Goal: Task Accomplishment & Management: Complete application form

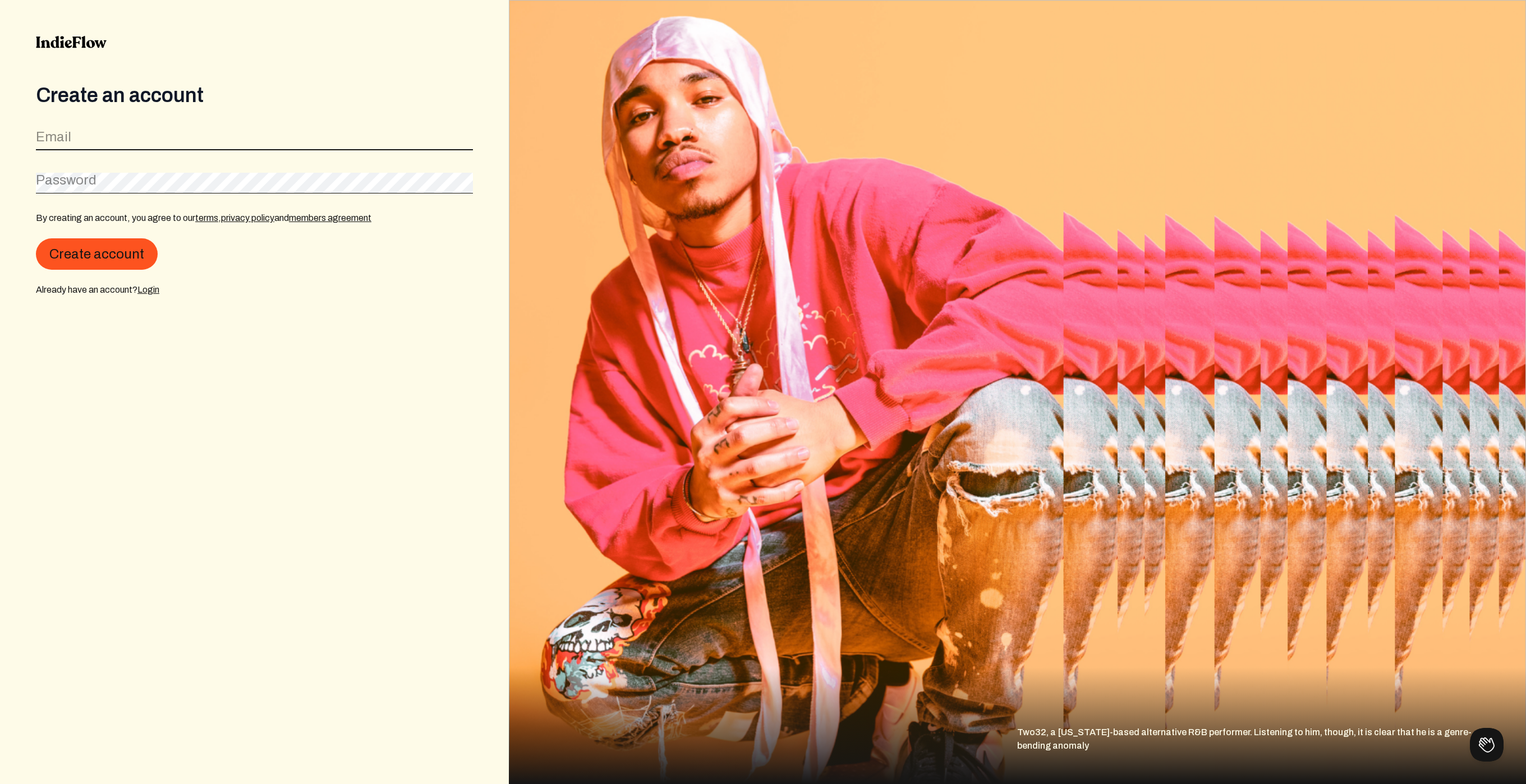
click at [84, 134] on input "email" at bounding box center [254, 139] width 437 height 21
type input "[EMAIL_ADDRESS][DOMAIN_NAME]"
click at [72, 186] on div "Password" at bounding box center [254, 180] width 437 height 25
click at [72, 246] on button "Create account" at bounding box center [97, 253] width 122 height 31
click at [154, 289] on link "Create account" at bounding box center [141, 289] width 62 height 10
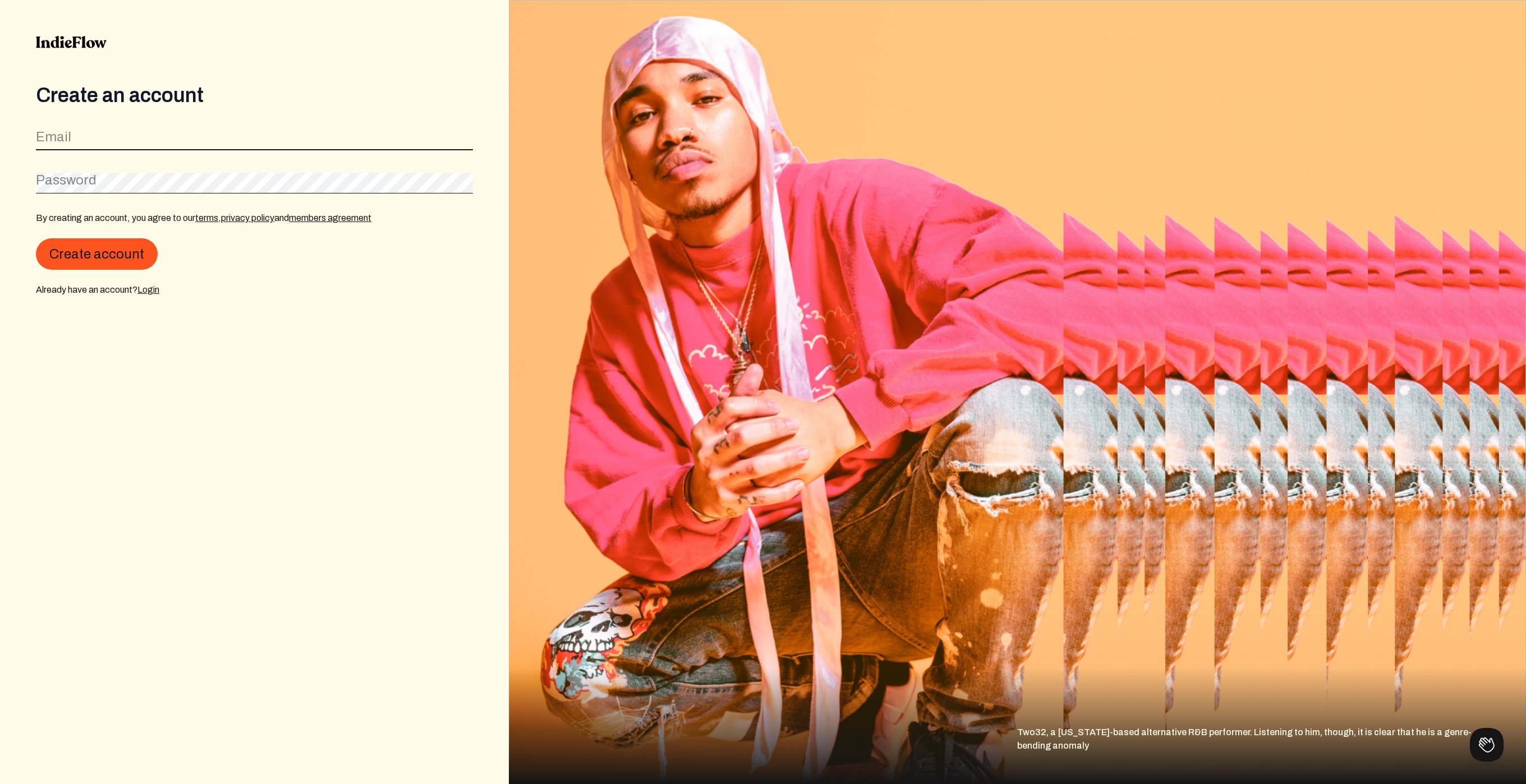
click at [161, 138] on input "email" at bounding box center [254, 139] width 437 height 21
type input "njk9@mac.com"
click at [138, 163] on form "Email njk9@mac.com Password By creating an account, you agree to our terms , pr…" at bounding box center [254, 210] width 437 height 172
click at [75, 254] on button "Create account" at bounding box center [97, 253] width 122 height 31
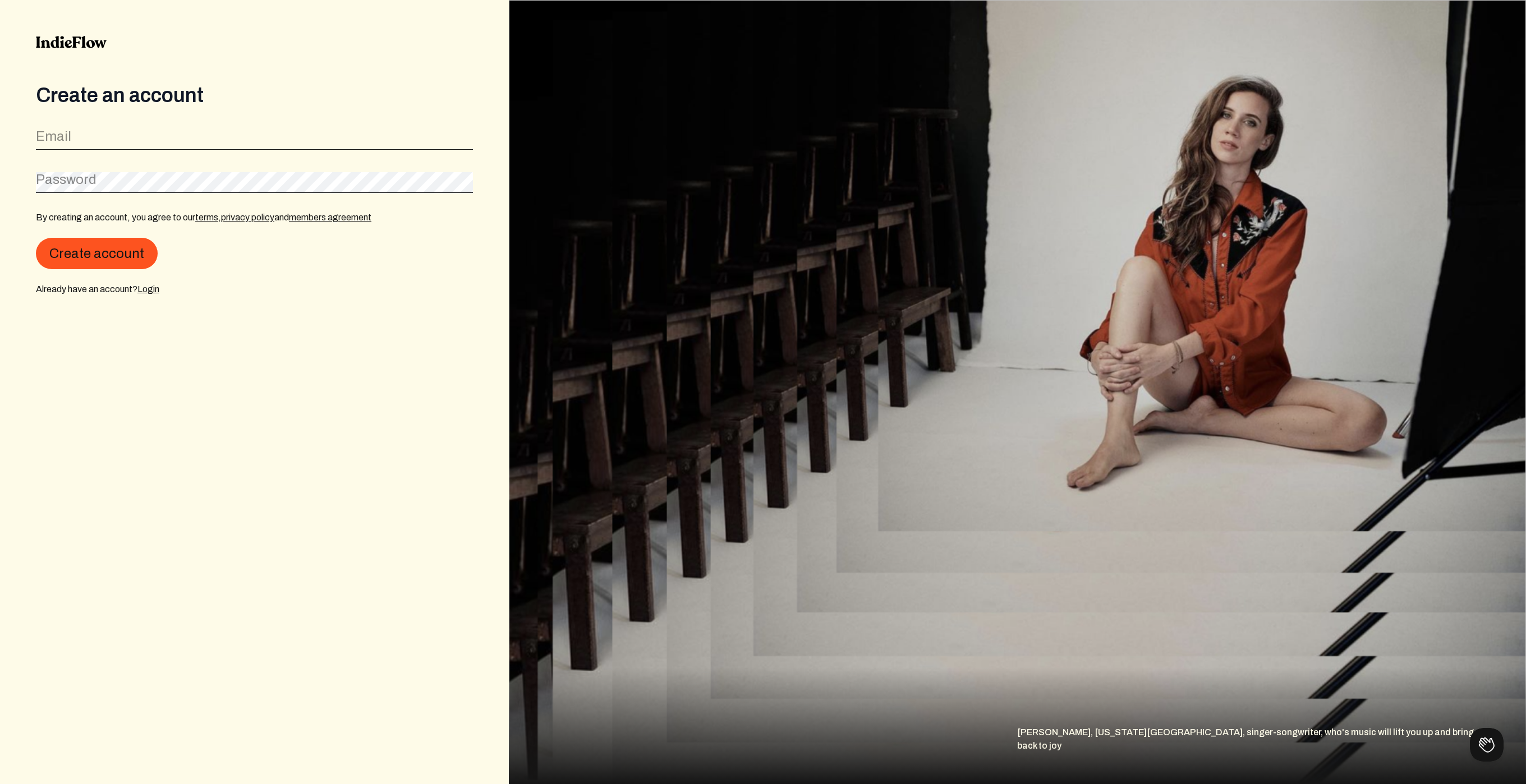
click at [65, 135] on label "Email" at bounding box center [54, 136] width 35 height 18
type input "njk9@mac.com"
click at [43, 176] on label "Password" at bounding box center [54, 173] width 36 height 11
click at [61, 246] on button "Create account" at bounding box center [97, 253] width 122 height 31
click at [68, 219] on link "Forgot password?" at bounding box center [72, 217] width 73 height 10
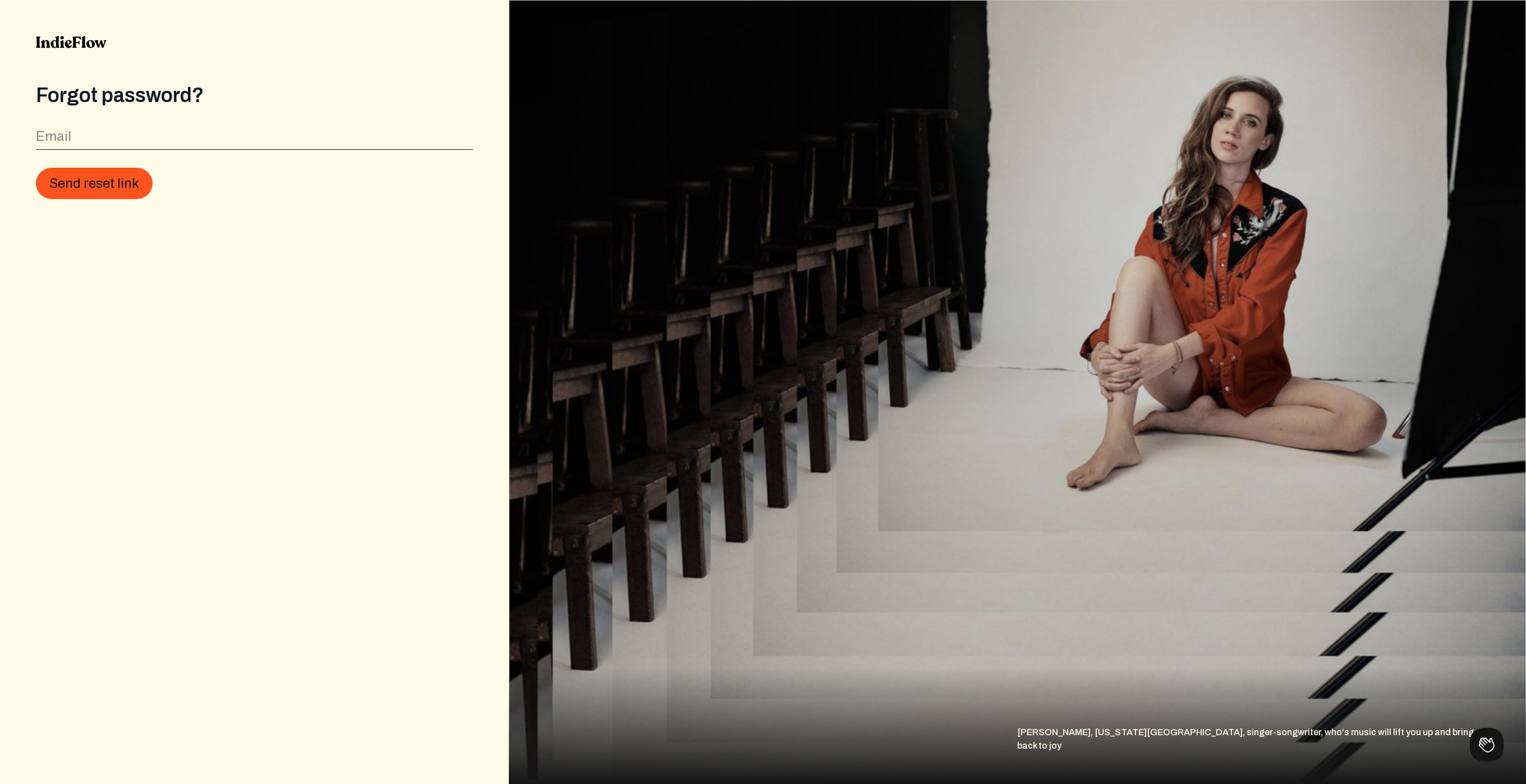
click at [104, 118] on div "Forgot password? Email Send reset link" at bounding box center [254, 142] width 437 height 115
click at [93, 128] on div "Email" at bounding box center [254, 137] width 437 height 25
type input "njk9@mac.com"
click at [51, 181] on button "Send reset link" at bounding box center [94, 183] width 117 height 31
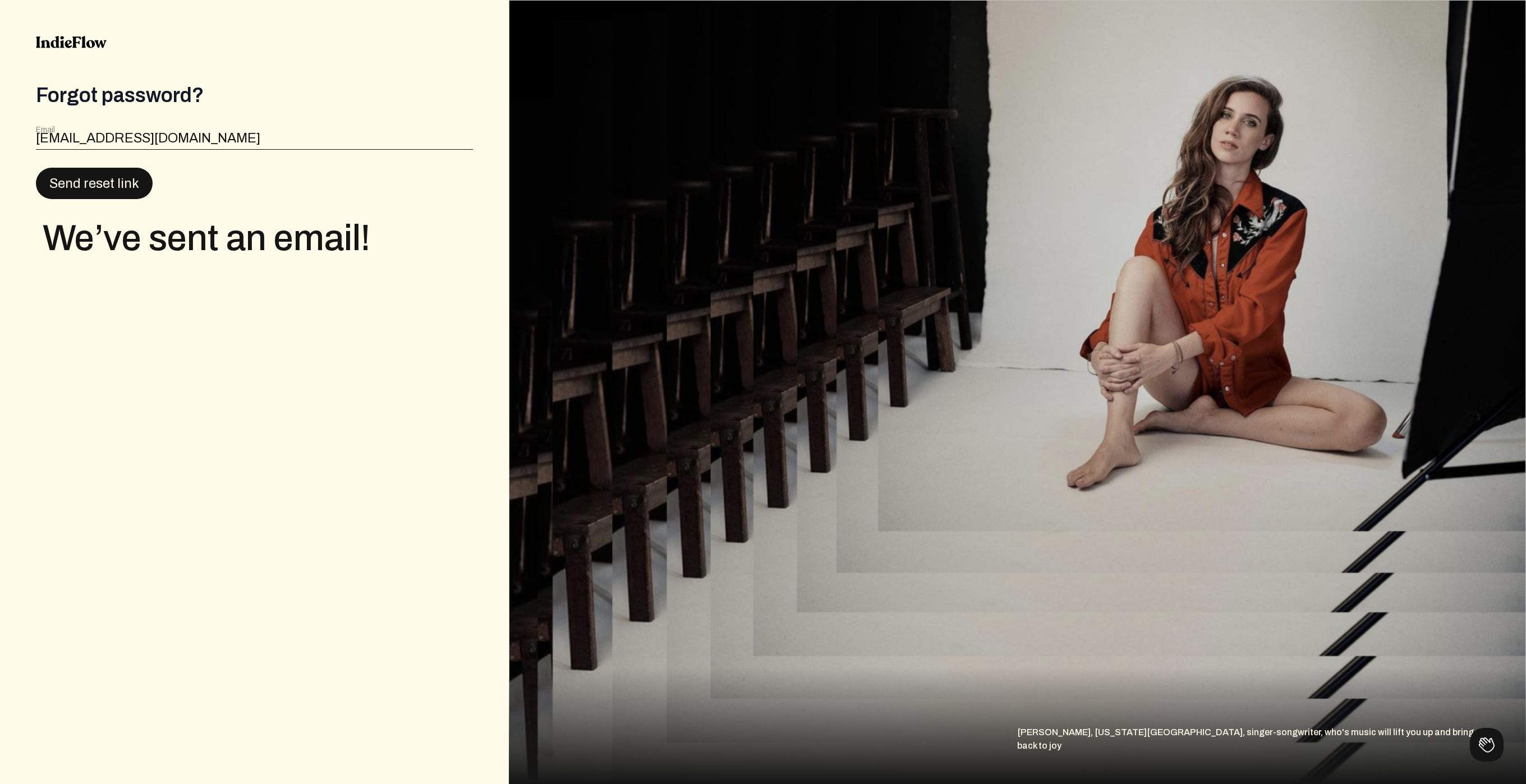
click at [109, 194] on button "Send reset link" at bounding box center [94, 183] width 117 height 31
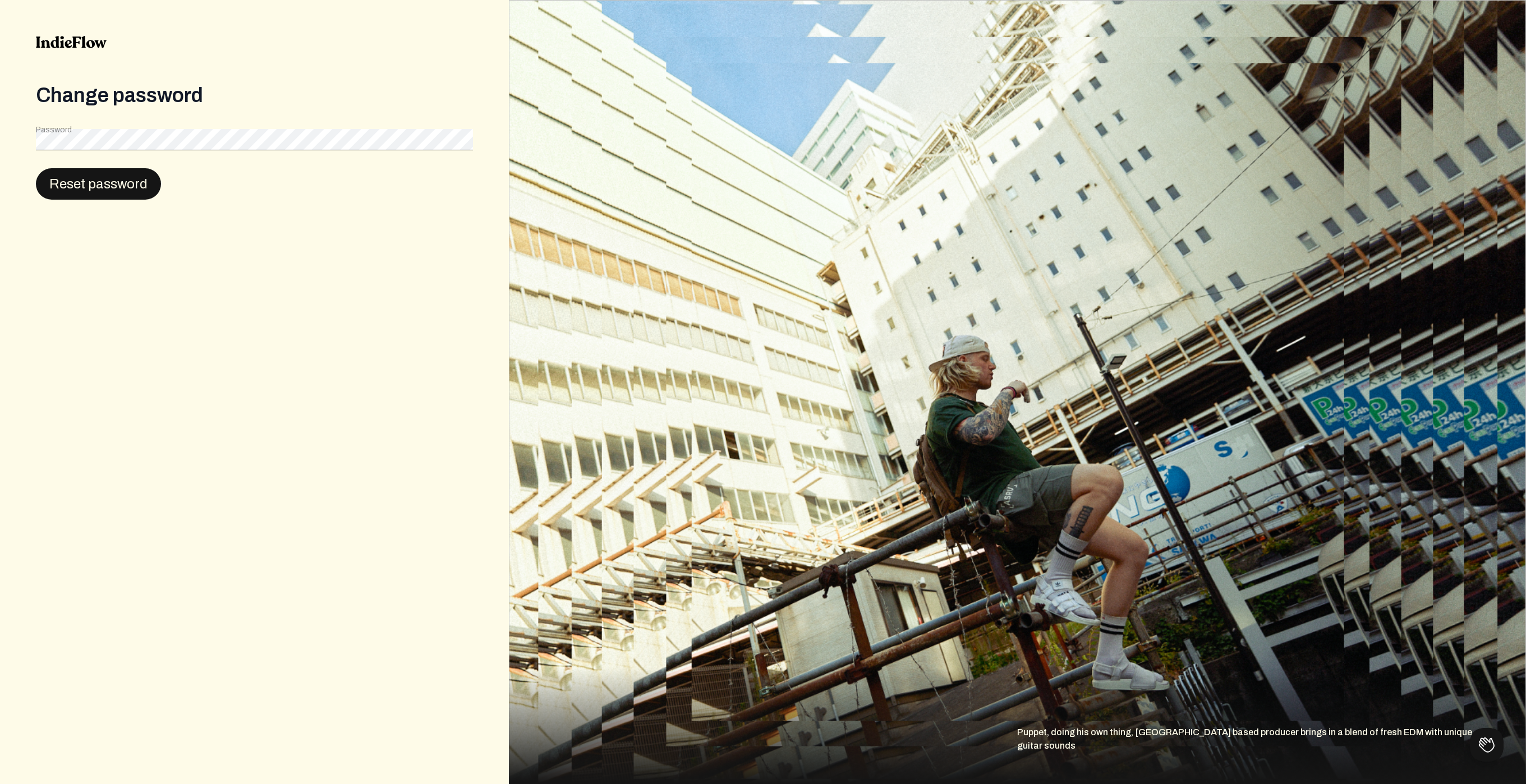
click at [109, 195] on button "Reset password" at bounding box center [98, 184] width 125 height 31
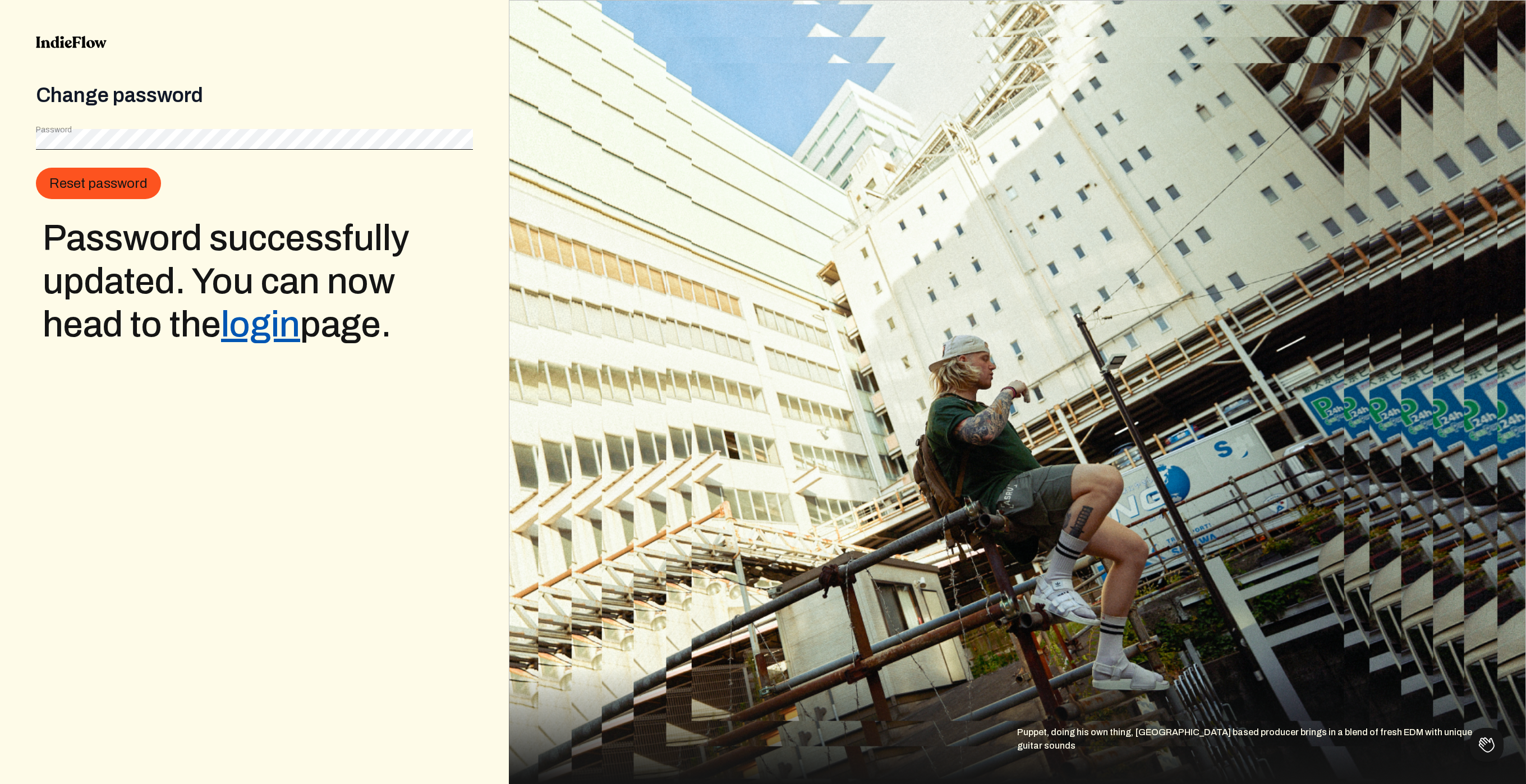
click at [259, 340] on link "login" at bounding box center [260, 324] width 79 height 38
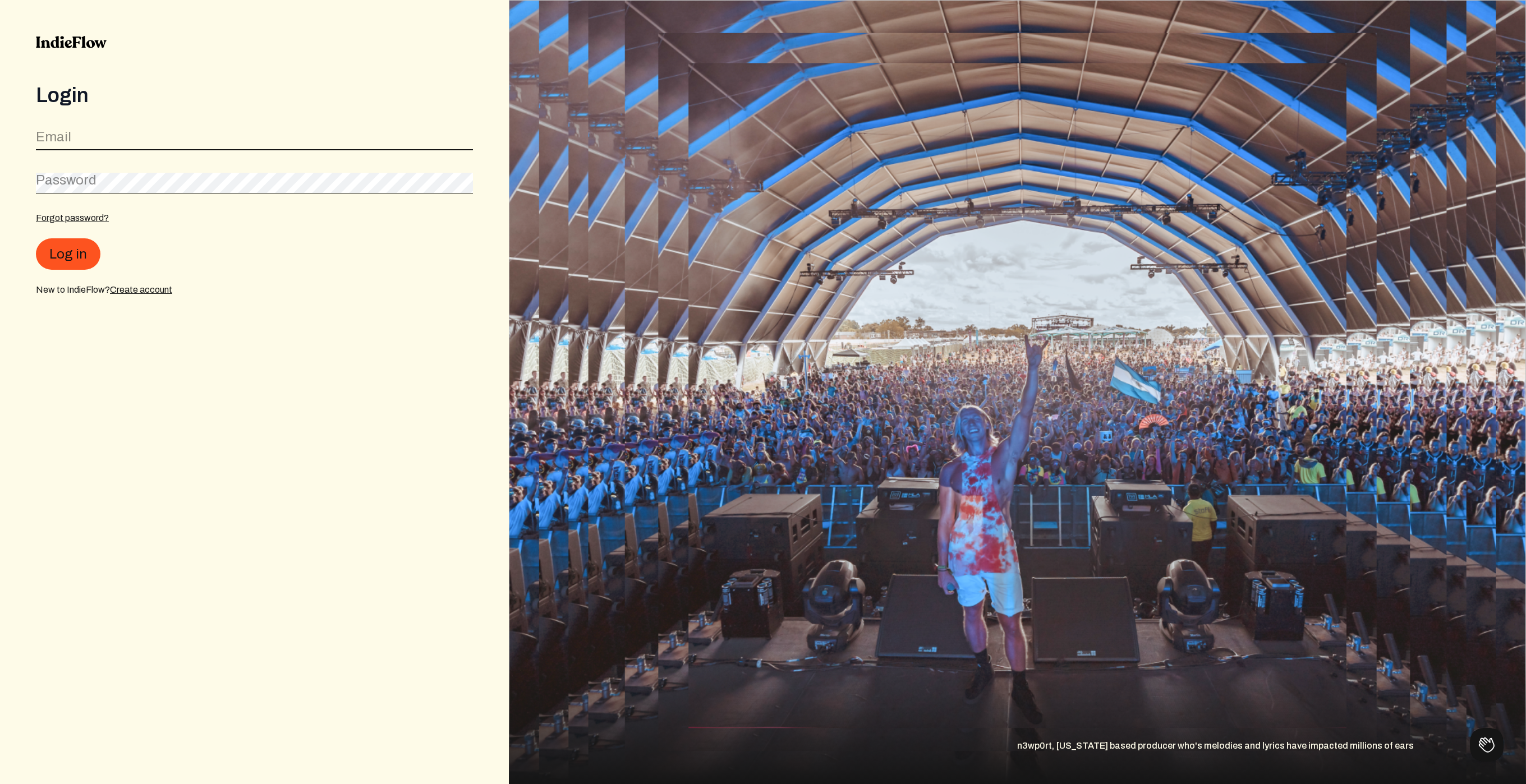
click at [82, 141] on input "email" at bounding box center [254, 139] width 437 height 21
type input "[EMAIL_ADDRESS][DOMAIN_NAME]"
click at [81, 184] on div "Password" at bounding box center [254, 180] width 437 height 25
click at [76, 255] on button "Log in" at bounding box center [68, 253] width 65 height 31
click at [77, 255] on button "Log in" at bounding box center [68, 253] width 65 height 31
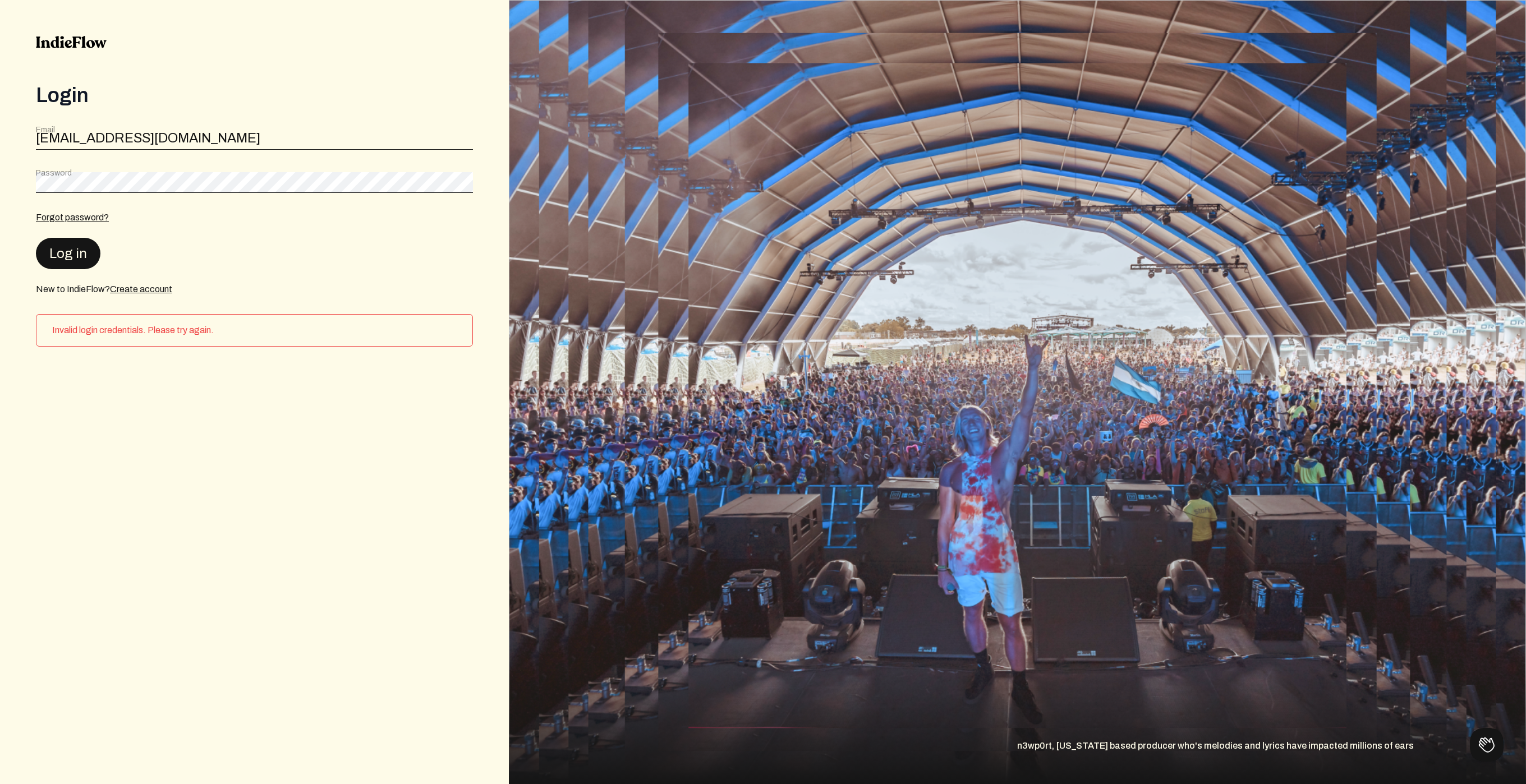
click at [68, 246] on button "Log in" at bounding box center [68, 253] width 65 height 31
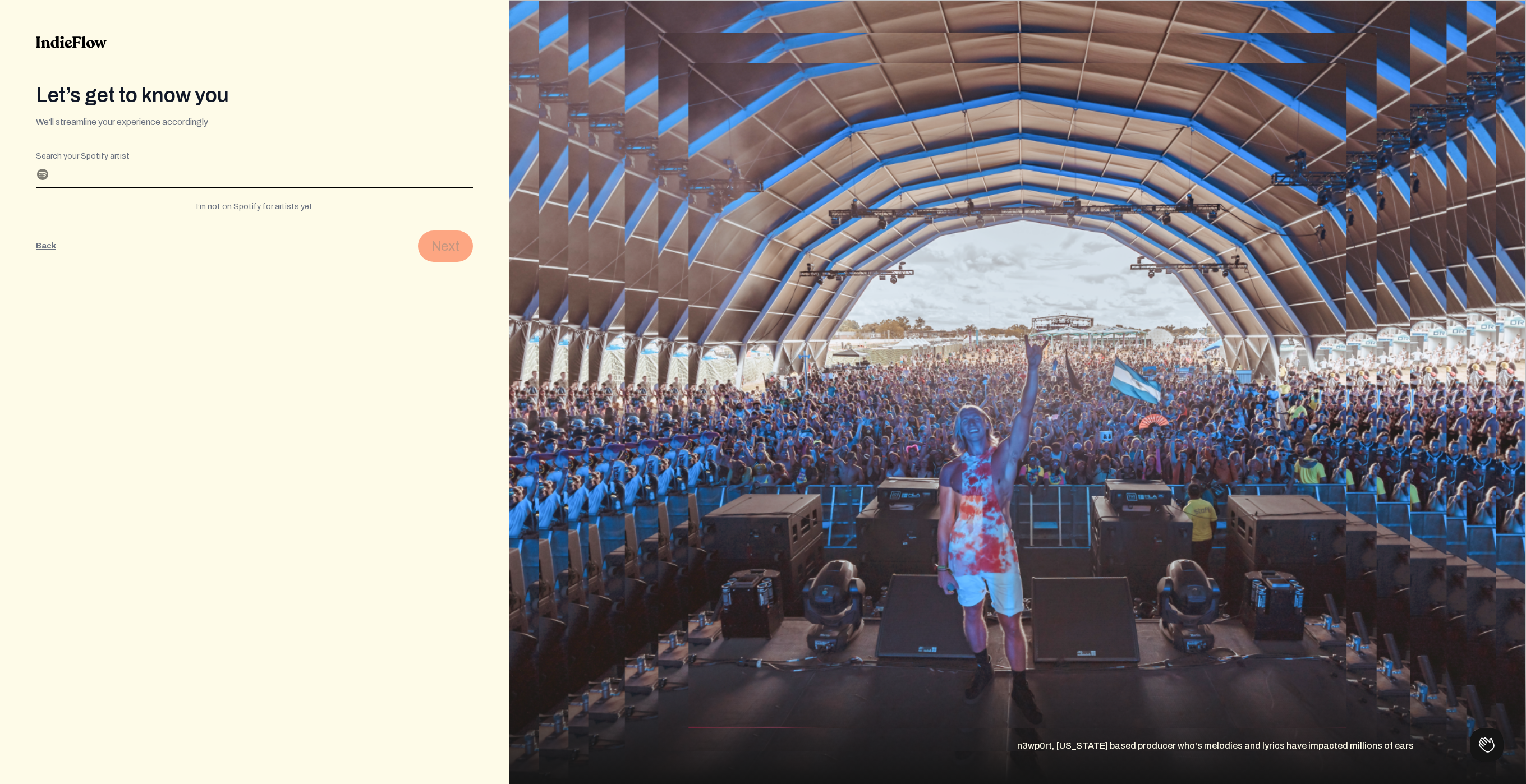
click at [236, 207] on div "I’m not on Spotify for artists yet" at bounding box center [254, 207] width 437 height 11
click at [75, 173] on input "Profile name" at bounding box center [254, 178] width 437 height 18
click at [134, 169] on input "Th" at bounding box center [254, 178] width 437 height 18
type input "T"
type input "t"
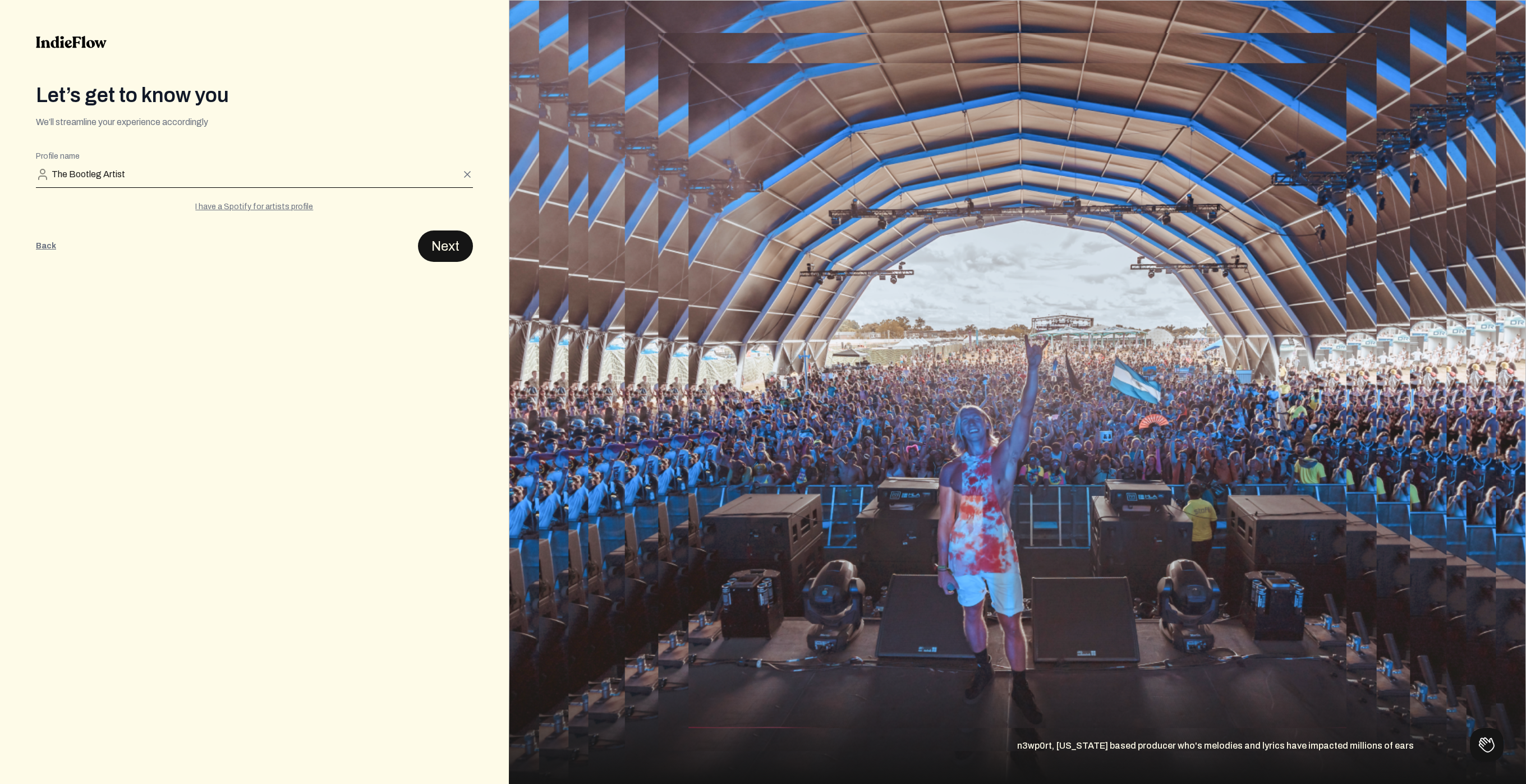
type input "The Bootleg Artist"
click at [445, 246] on button "Next" at bounding box center [445, 245] width 55 height 31
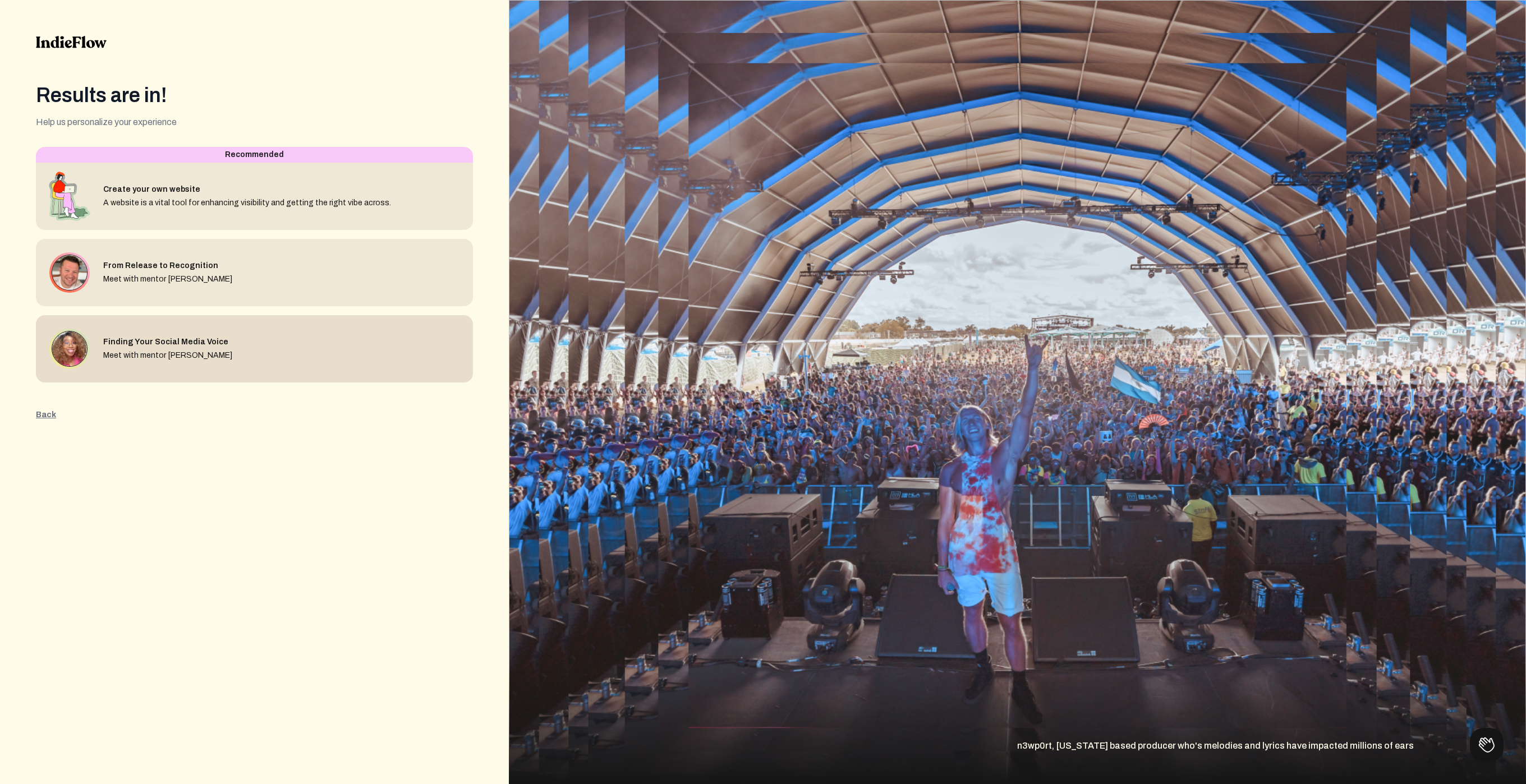
click at [214, 339] on div "Finding Your Social Media Voice" at bounding box center [167, 342] width 129 height 11
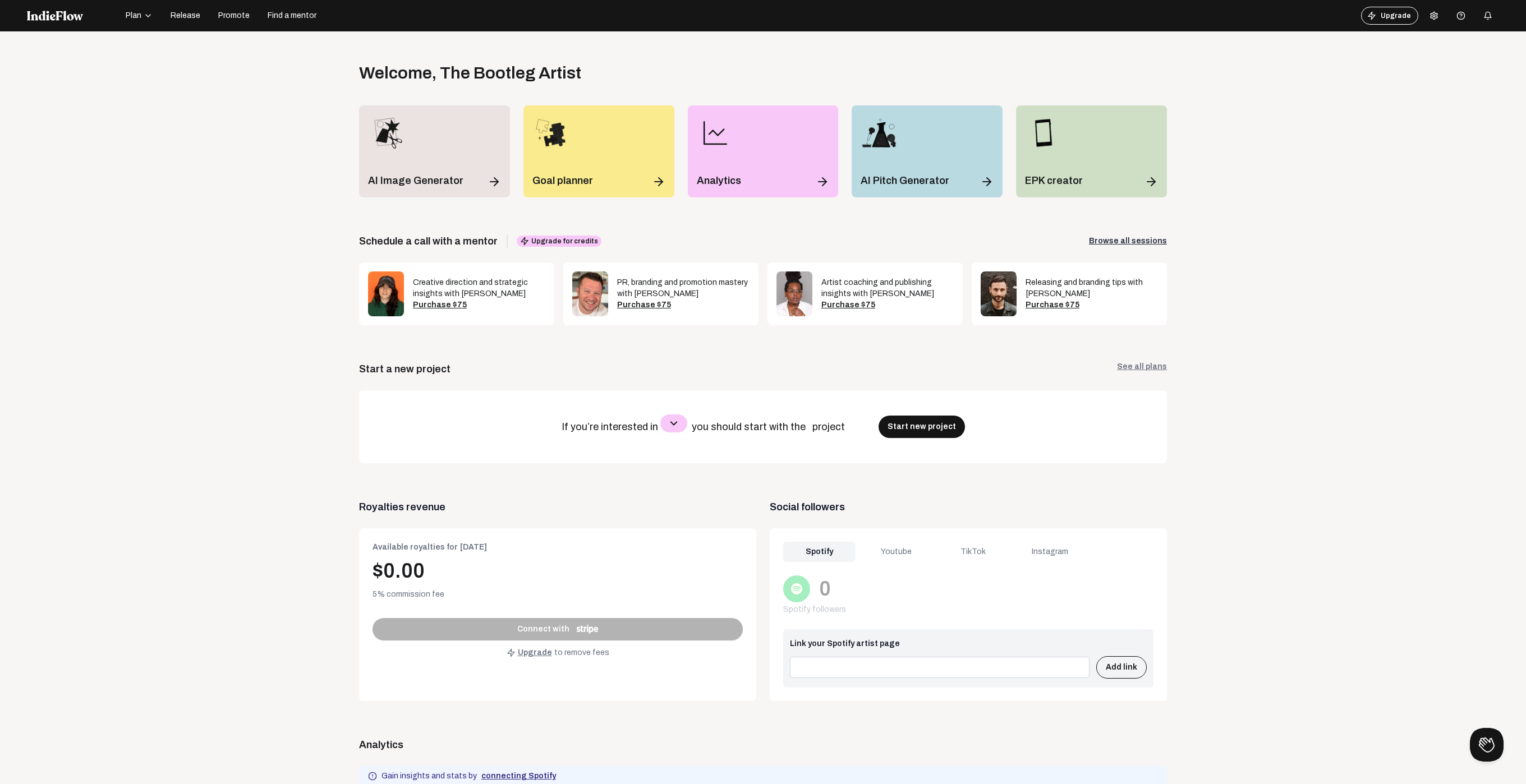
click at [670, 423] on icon "button" at bounding box center [673, 423] width 7 height 4
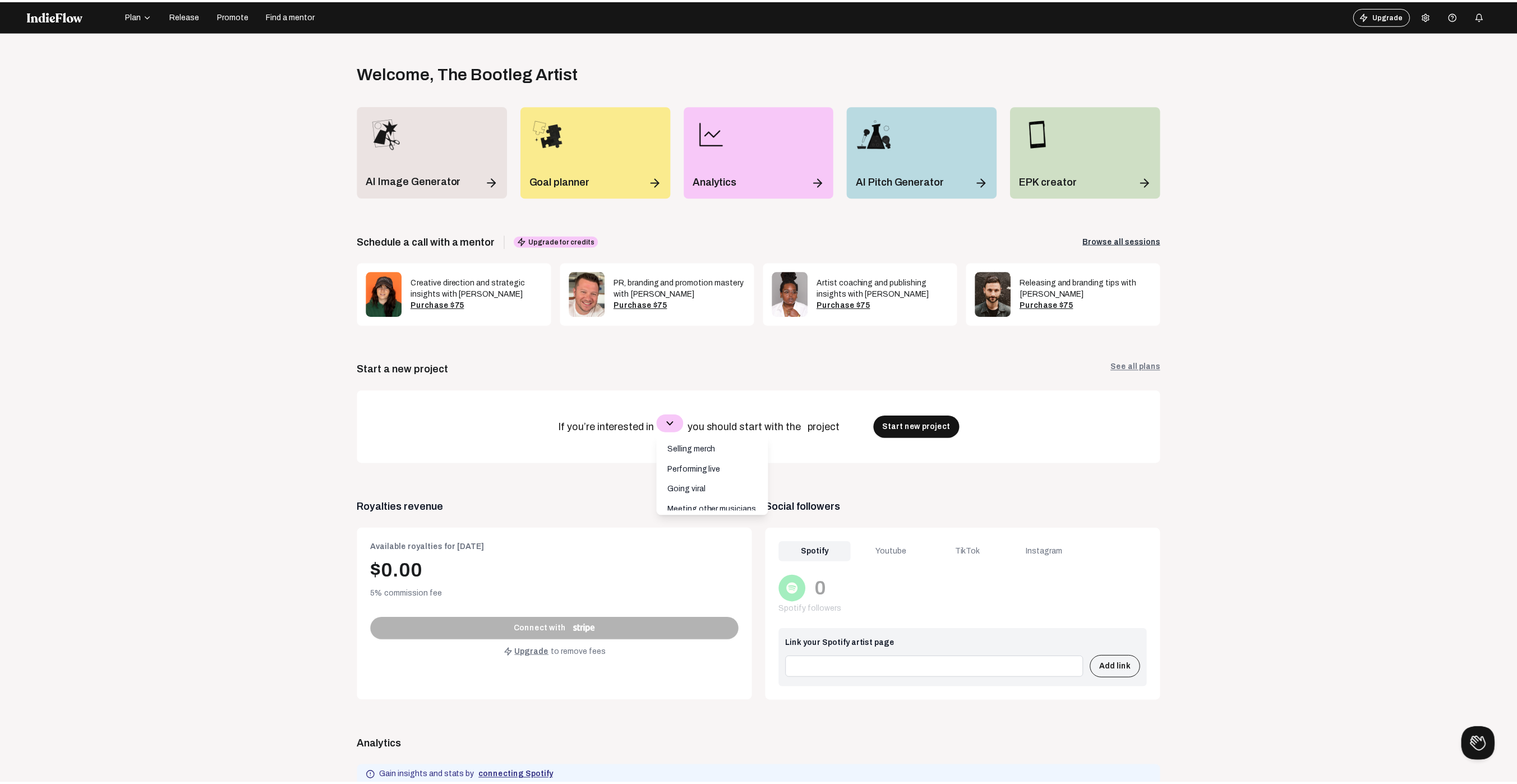
scroll to position [60, 0]
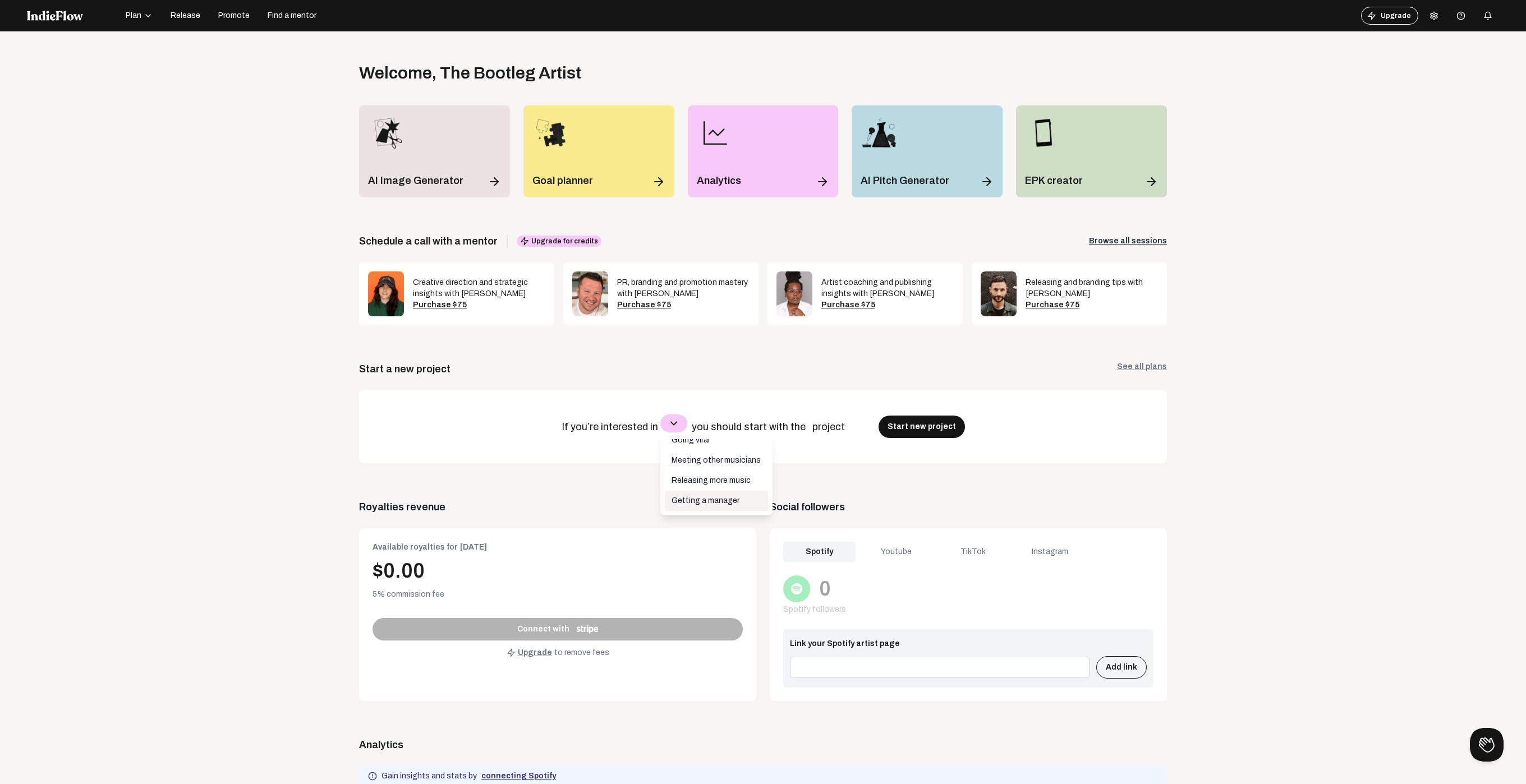
click at [711, 499] on p "Getting a manager" at bounding box center [716, 501] width 103 height 20
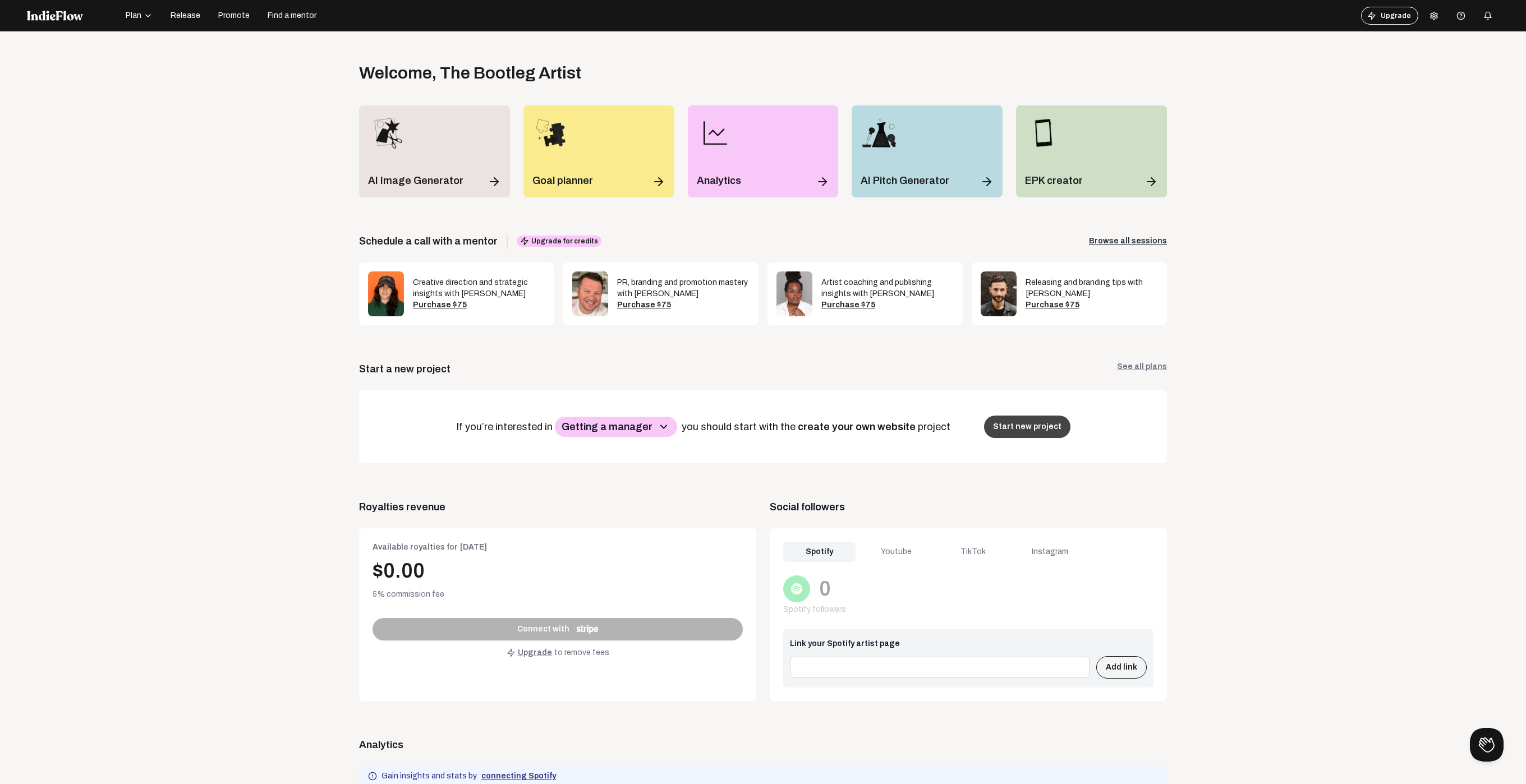
click at [1029, 431] on button "Start new project" at bounding box center [1027, 427] width 86 height 23
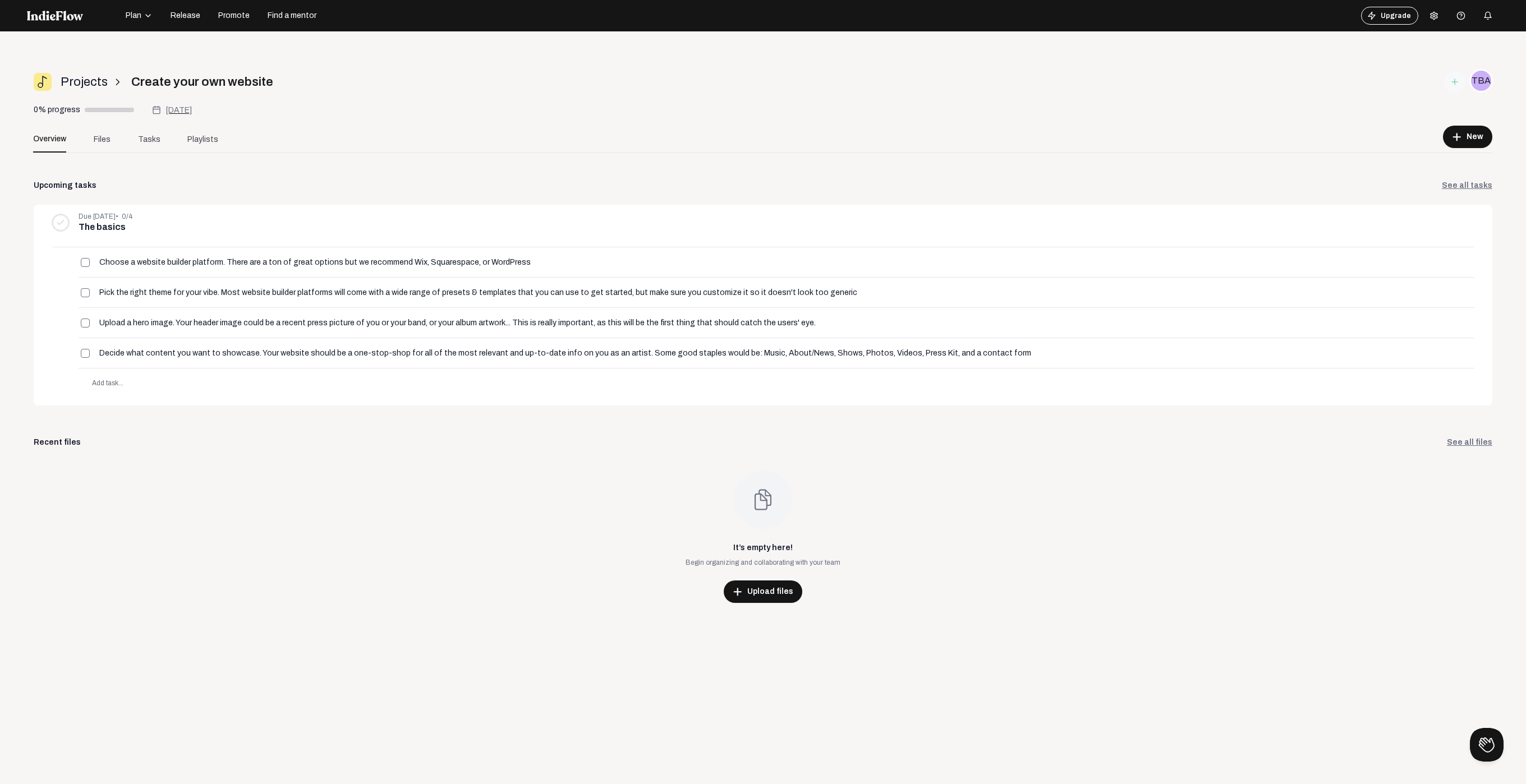
click at [148, 16] on icon "button" at bounding box center [148, 16] width 4 height 2
click at [147, 48] on div "Track library" at bounding box center [156, 46] width 65 height 20
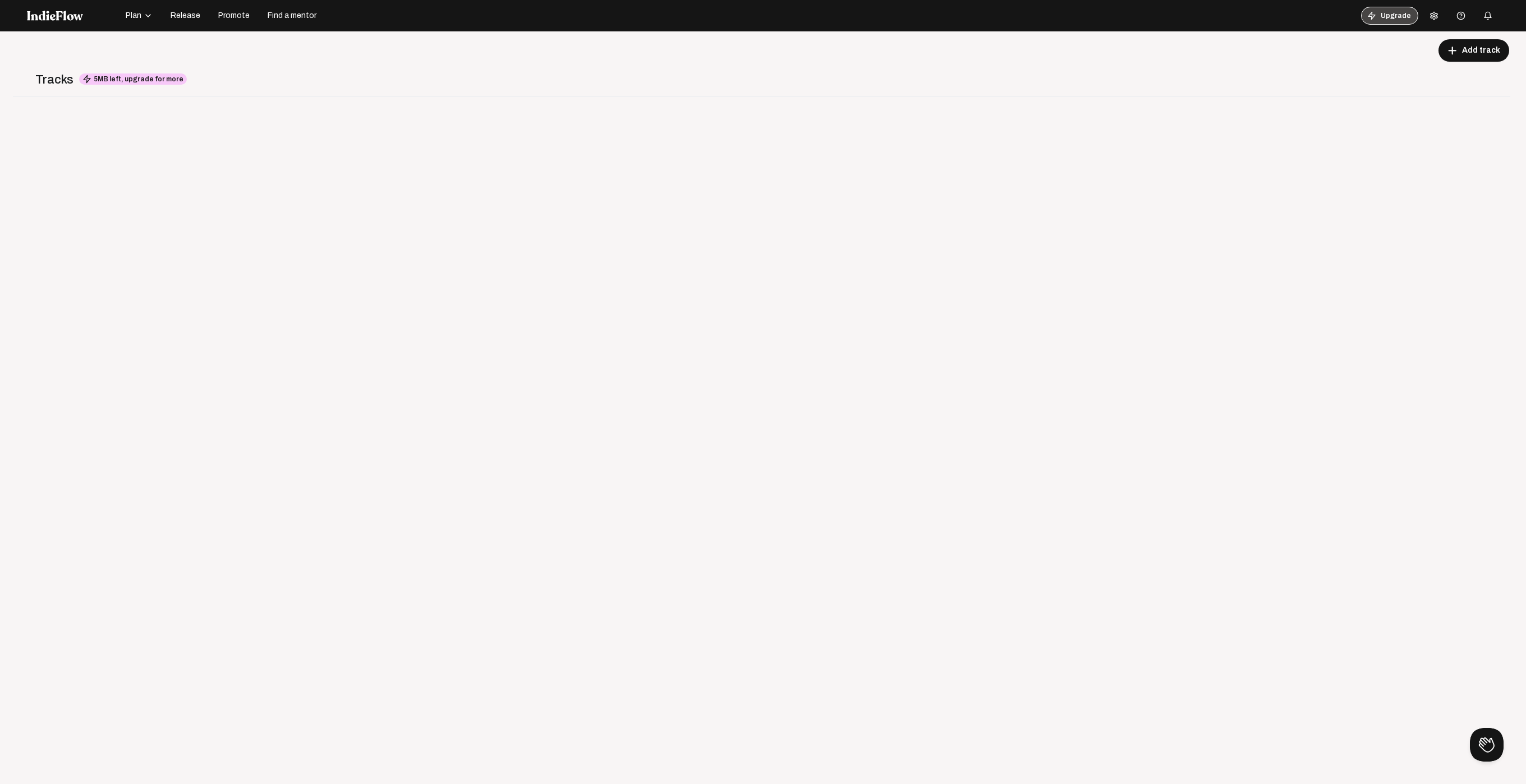
click at [1386, 16] on button "Upgrade" at bounding box center [1390, 15] width 57 height 18
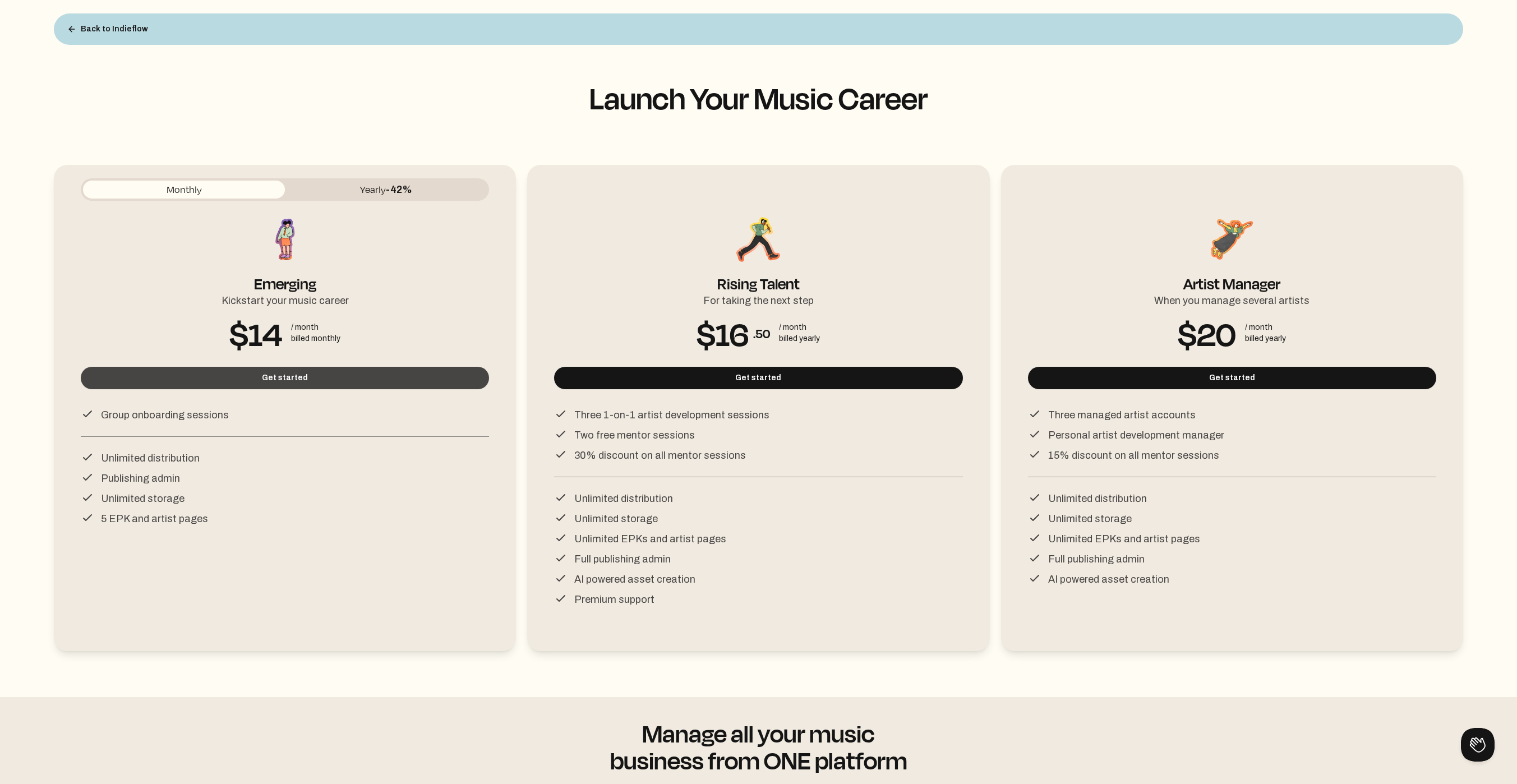
click at [283, 385] on button "Get started" at bounding box center [285, 378] width 409 height 23
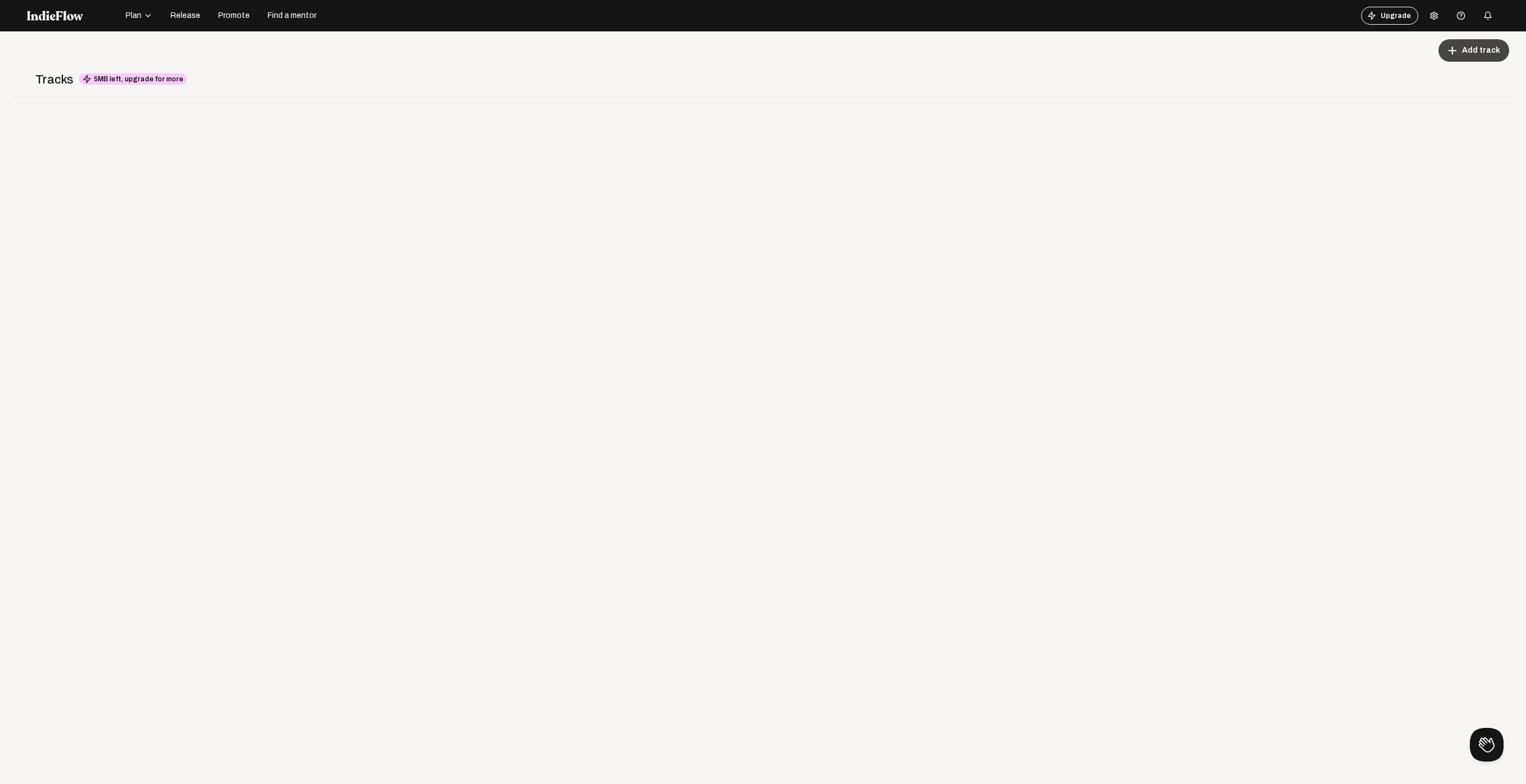
click at [1488, 47] on span "Add track" at bounding box center [1481, 50] width 38 height 11
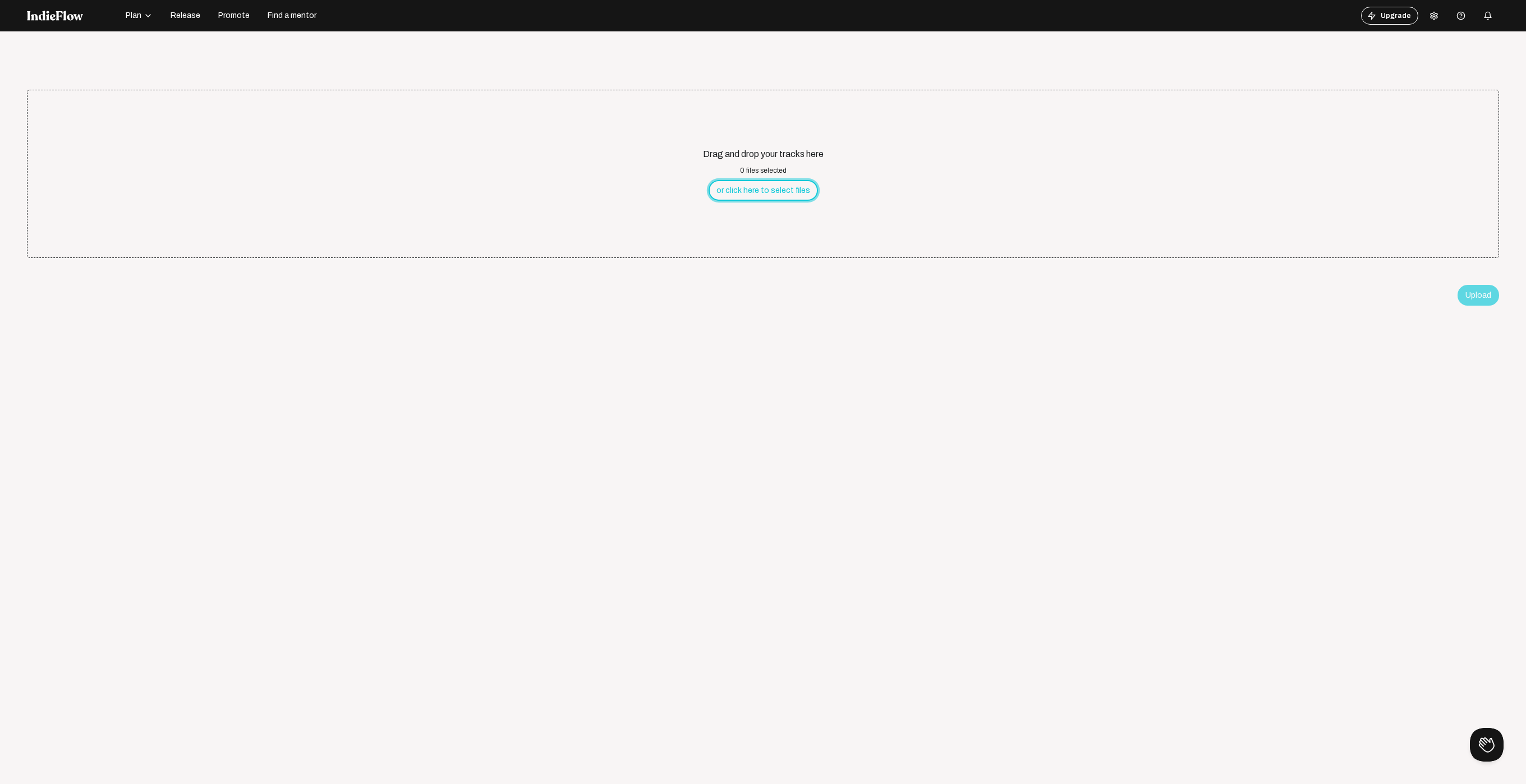
click at [745, 189] on button "or click here to select files" at bounding box center [763, 191] width 109 height 21
click at [759, 192] on button "or click here to select files" at bounding box center [763, 191] width 109 height 21
click at [1460, 296] on button "Upload" at bounding box center [1478, 296] width 42 height 21
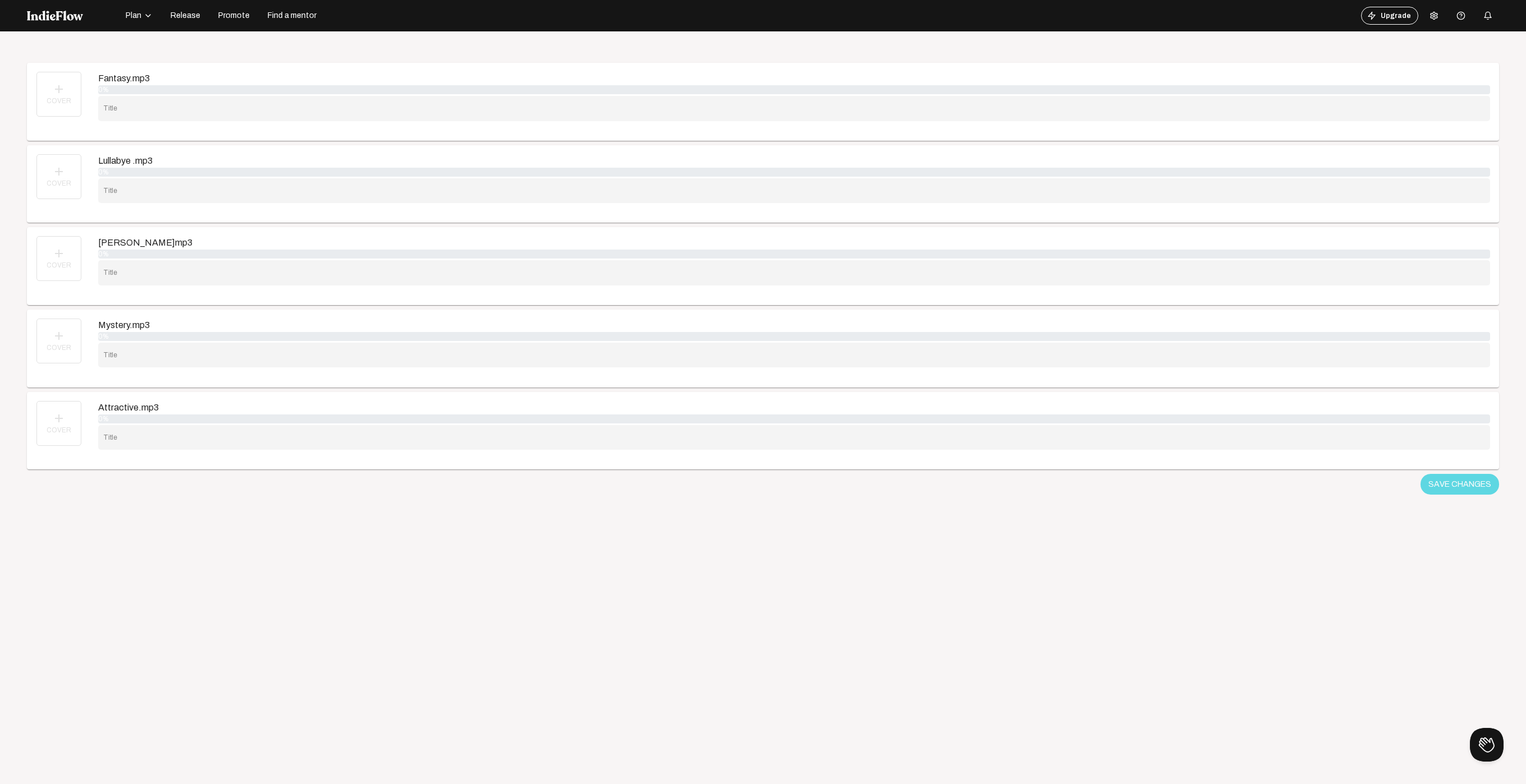
click at [57, 418] on mat-icon "add" at bounding box center [59, 418] width 13 height 13
click at [59, 338] on mat-icon "add" at bounding box center [59, 336] width 13 height 13
click at [64, 249] on mat-icon "add" at bounding box center [59, 253] width 13 height 13
click at [67, 175] on div "add COVER" at bounding box center [59, 176] width 45 height 45
click at [51, 173] on img at bounding box center [59, 176] width 44 height 45
